Goal: Information Seeking & Learning: Learn about a topic

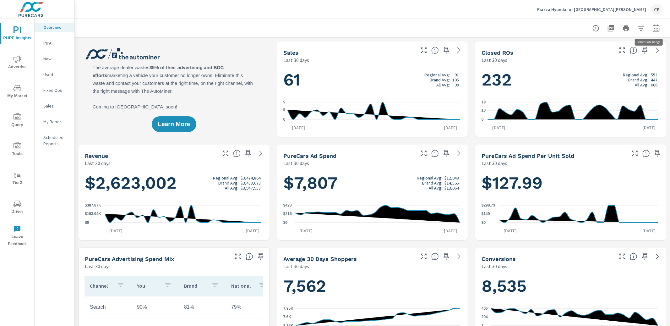
scroll to position [0, 0]
click at [653, 26] on icon "button" at bounding box center [656, 29] width 8 height 8
select select "Last 30 days"
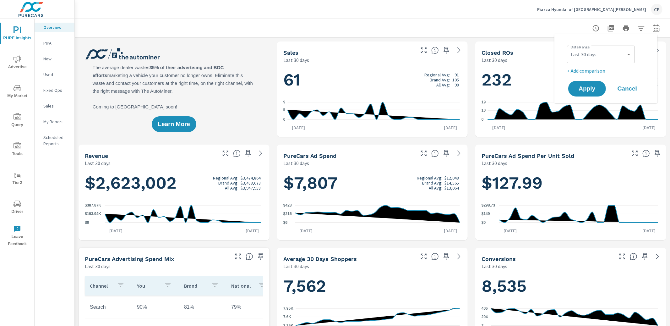
click at [24, 93] on span "My Market" at bounding box center [17, 91] width 30 height 15
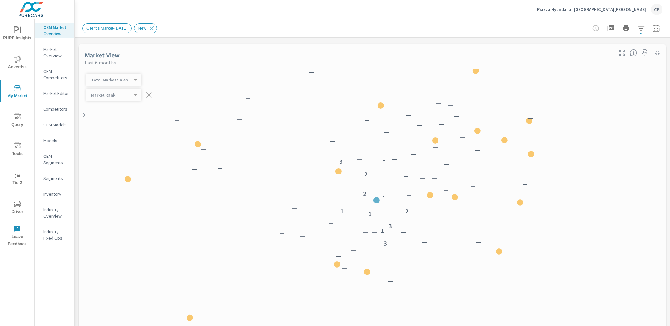
scroll to position [0, 0]
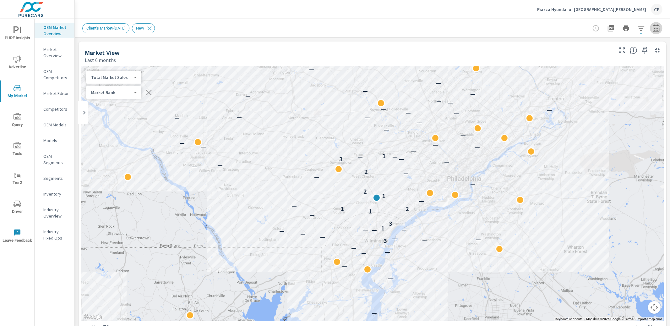
click at [652, 26] on icon "button" at bounding box center [656, 29] width 8 height 8
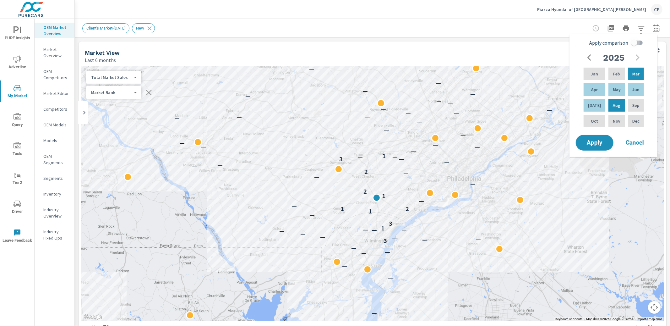
click at [636, 43] on input "Apply comparison" at bounding box center [634, 43] width 36 height 12
checkbox input "true"
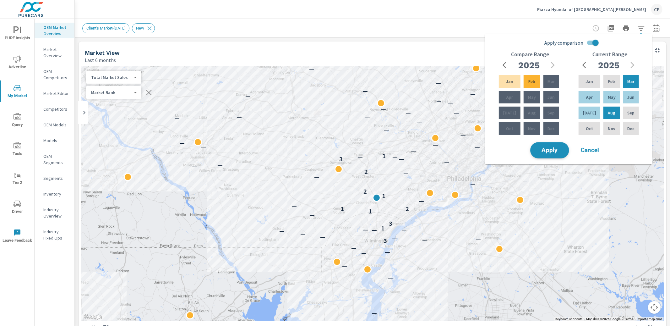
click at [554, 147] on span "Apply" at bounding box center [550, 150] width 26 height 6
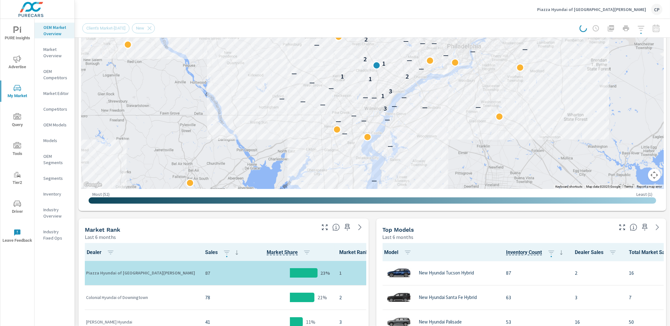
scroll to position [131, 0]
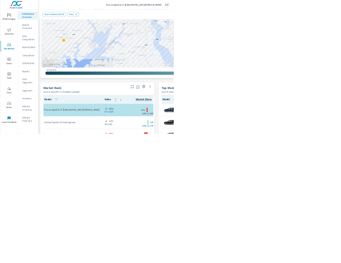
scroll to position [0, 0]
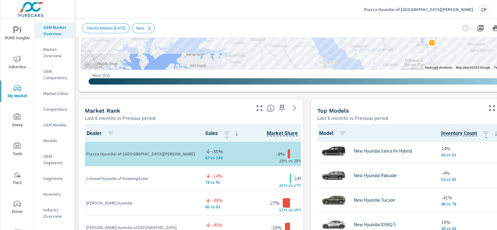
scroll to position [28, 2]
click at [487, 107] on button "button" at bounding box center [492, 108] width 10 height 10
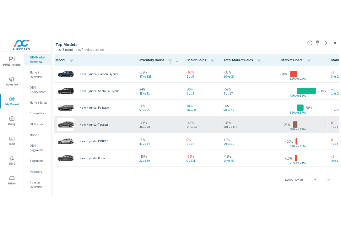
scroll to position [0, 2]
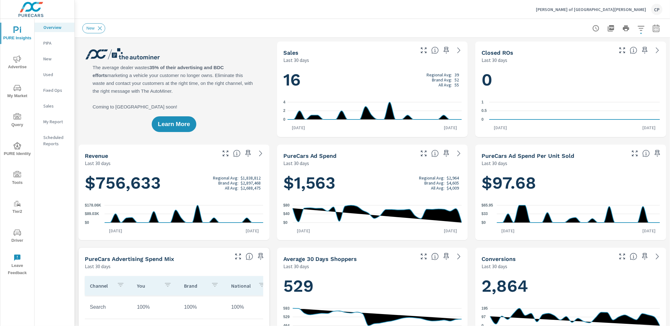
scroll to position [0, 0]
click at [654, 30] on icon "button" at bounding box center [656, 29] width 8 height 8
click at [630, 49] on select "Custom [DATE] Last week Last 7 days Last 14 days Last 30 days Last 45 days Last…" at bounding box center [606, 54] width 63 height 13
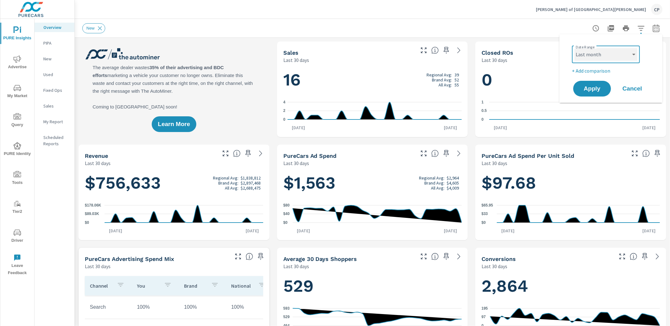
click at [575, 48] on select "Custom [DATE] Last week Last 7 days Last 14 days Last 30 days Last 45 days Last…" at bounding box center [606, 54] width 63 height 13
select select "Last month"
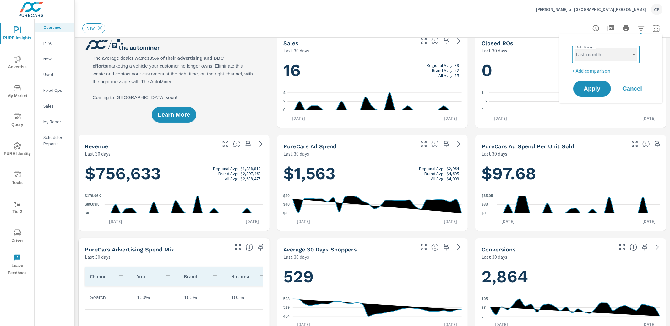
scroll to position [16, 0]
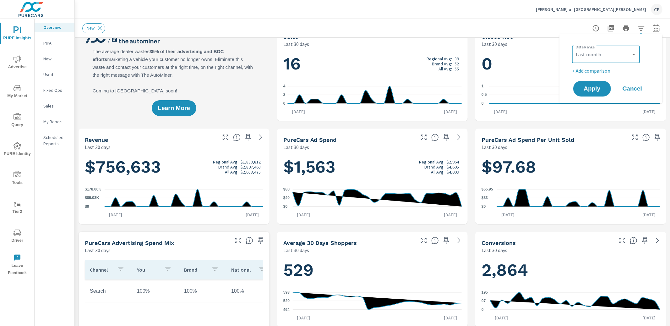
click at [7, 88] on span "My Market" at bounding box center [17, 91] width 30 height 15
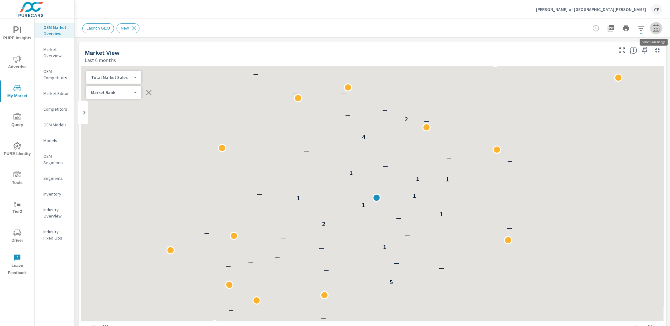
click at [657, 26] on icon "button" at bounding box center [656, 29] width 8 height 8
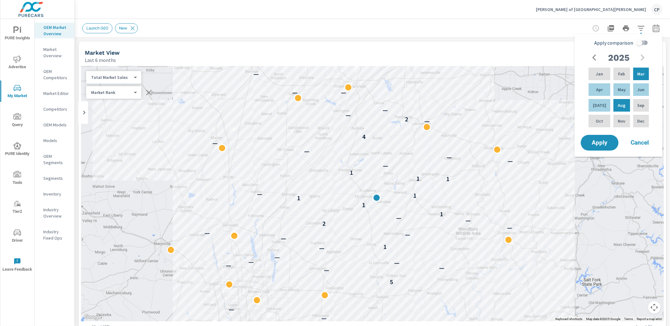
drag, startPoint x: 635, startPoint y: 42, endPoint x: 634, endPoint y: 50, distance: 8.2
click at [635, 42] on input "Apply comparison" at bounding box center [639, 43] width 36 height 12
checkbox input "true"
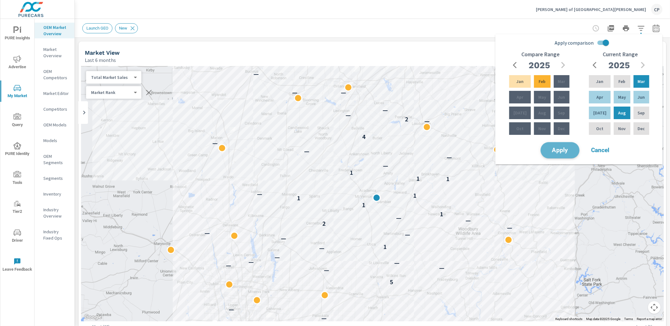
click at [564, 147] on span "Apply" at bounding box center [560, 150] width 26 height 6
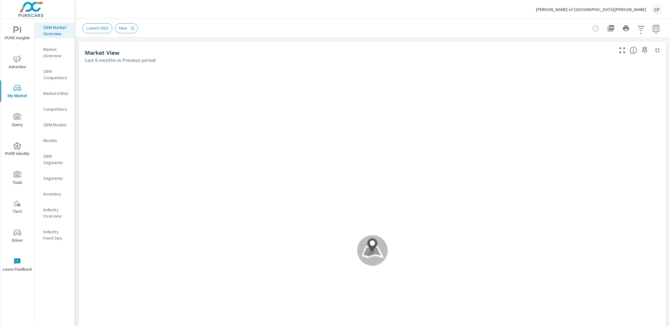
scroll to position [147, 0]
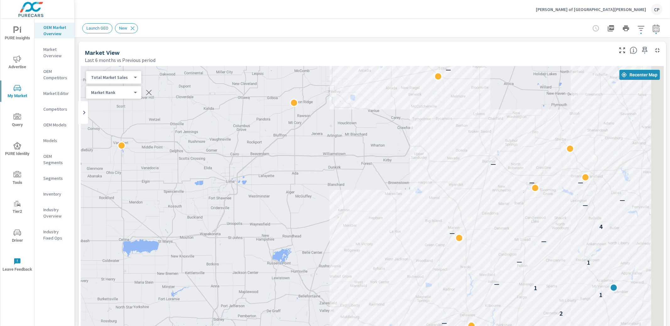
drag, startPoint x: 469, startPoint y: 145, endPoint x: 197, endPoint y: 138, distance: 272.1
click at [196, 140] on div "— — — — — — — — — — — — 1 — — 2 1 1 — 1 — — — 4 — — — — — —" at bounding box center [372, 240] width 583 height 349
